Goal: Navigation & Orientation: Find specific page/section

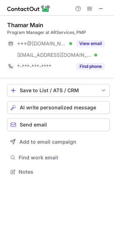
scroll to position [167, 114]
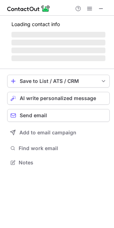
scroll to position [167, 114]
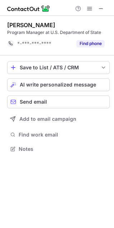
scroll to position [4, 4]
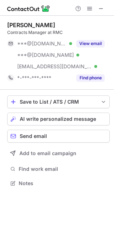
scroll to position [178, 114]
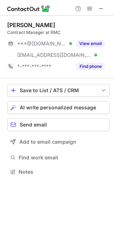
scroll to position [167, 114]
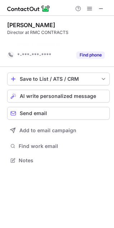
scroll to position [4, 4]
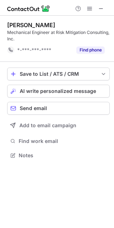
scroll to position [150, 114]
click at [103, 9] on span at bounding box center [101, 9] width 6 height 6
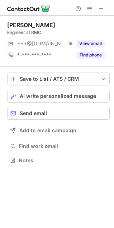
scroll to position [155, 114]
